Goal: Register for event/course

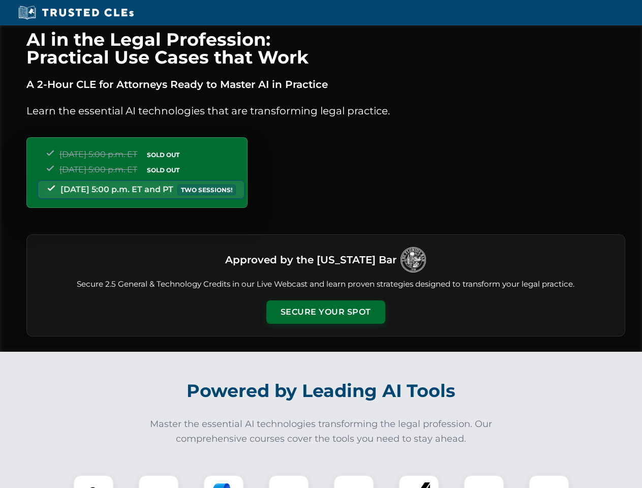
click at [325, 312] on button "Secure Your Spot" at bounding box center [325, 312] width 119 height 23
click at [94, 482] on img at bounding box center [93, 495] width 29 height 29
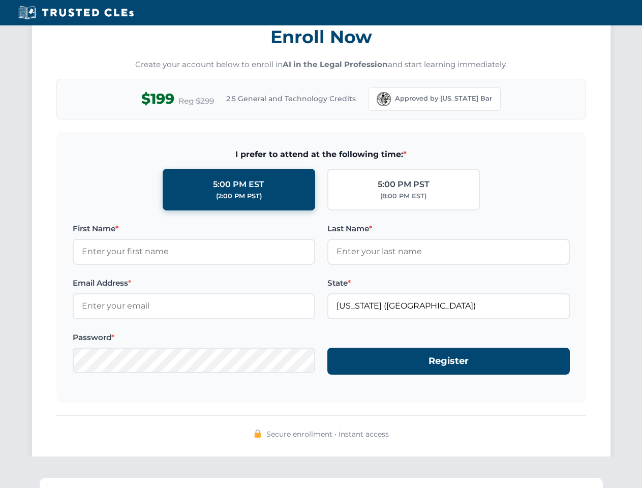
scroll to position [998, 0]
